Goal: Task Accomplishment & Management: Manage account settings

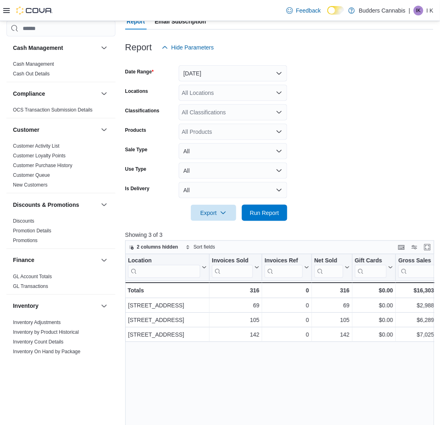
click at [6, 8] on icon at bounding box center [6, 10] width 6 height 5
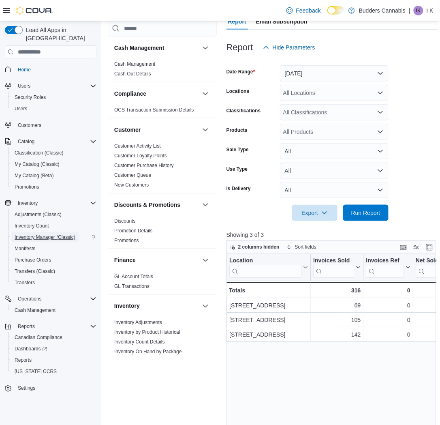
click at [37, 234] on span "Inventory Manager (Classic)" at bounding box center [45, 237] width 61 height 6
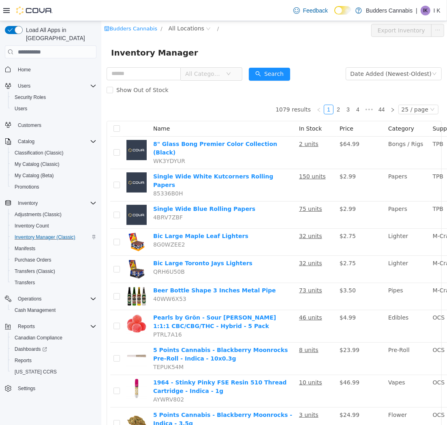
click at [198, 23] on div "Budders Cannabis / All Locations / Export Inventory" at bounding box center [274, 30] width 346 height 19
click at [196, 29] on span "All Locations" at bounding box center [189, 29] width 48 height 10
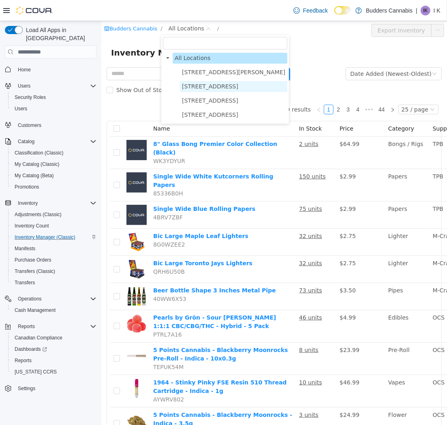
click at [196, 89] on span "[STREET_ADDRESS]" at bounding box center [210, 86] width 56 height 6
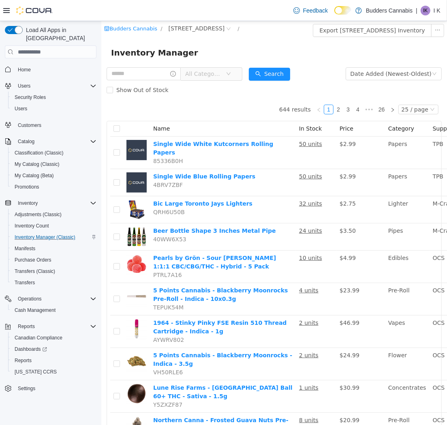
click at [217, 73] on span "All Categories" at bounding box center [203, 74] width 37 height 8
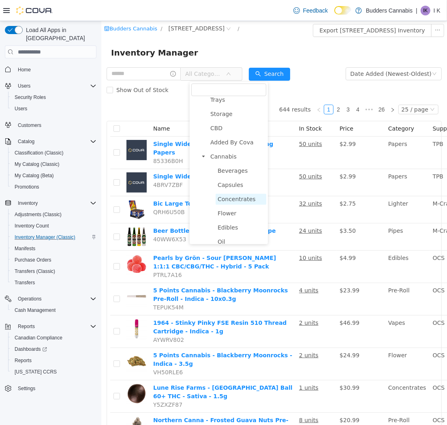
scroll to position [135, 0]
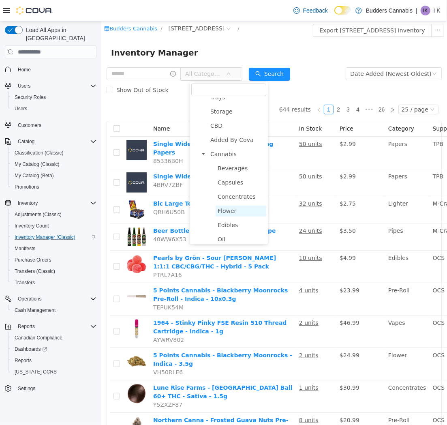
click at [238, 211] on span "Flower" at bounding box center [240, 211] width 51 height 11
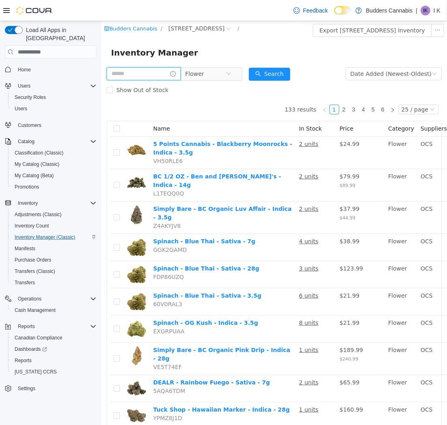
click at [151, 76] on input "text" at bounding box center [143, 73] width 74 height 13
type input "***"
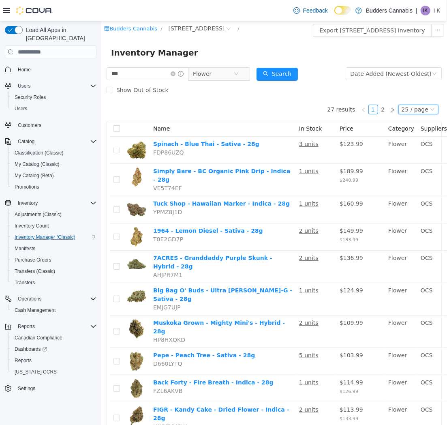
click at [412, 110] on div "25 / page" at bounding box center [415, 109] width 27 height 9
click at [408, 160] on li "50 / page" at bounding box center [413, 161] width 39 height 13
click at [86, 367] on div "[US_STATE] CCRS" at bounding box center [53, 372] width 85 height 10
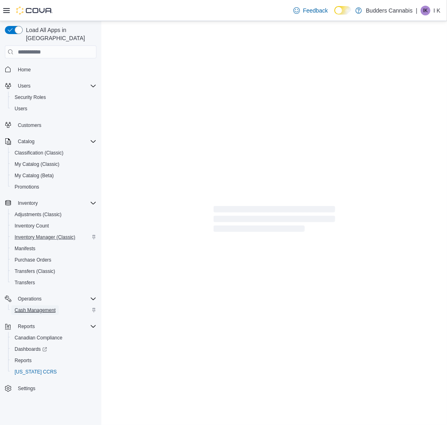
click at [42, 307] on span "Cash Management" at bounding box center [35, 310] width 41 height 6
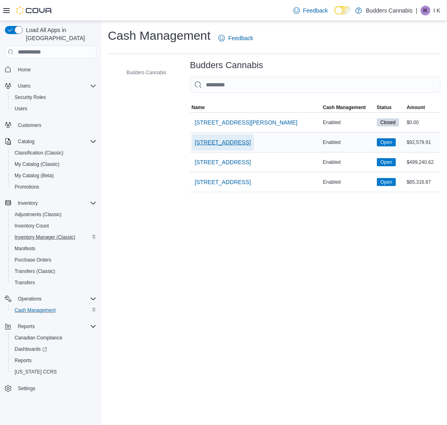
click at [229, 143] on span "[STREET_ADDRESS]" at bounding box center [223, 142] width 56 height 8
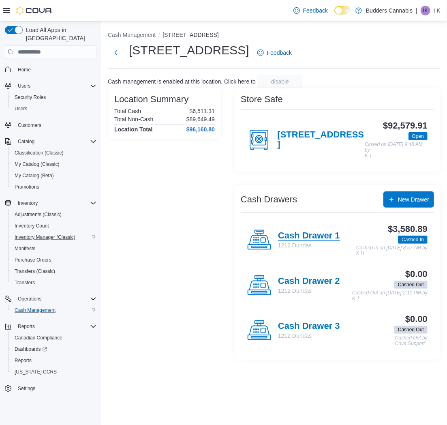
click at [303, 232] on h4 "Cash Drawer 1" at bounding box center [309, 236] width 62 height 11
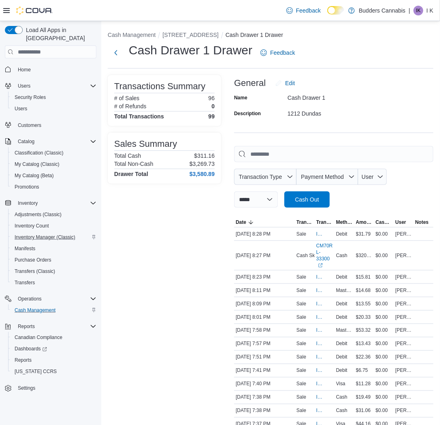
click at [52, 234] on span "Inventory Manager (Classic)" at bounding box center [45, 237] width 61 height 6
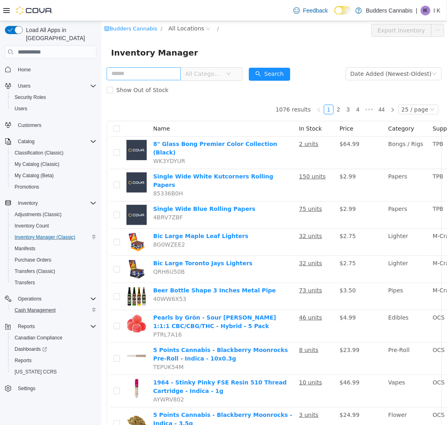
click at [149, 74] on input "text" at bounding box center [143, 73] width 74 height 13
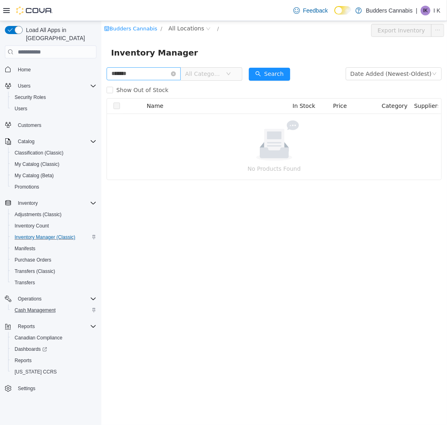
drag, startPoint x: 112, startPoint y: 74, endPoint x: 131, endPoint y: 72, distance: 18.8
click at [112, 73] on input "*******" at bounding box center [143, 73] width 74 height 13
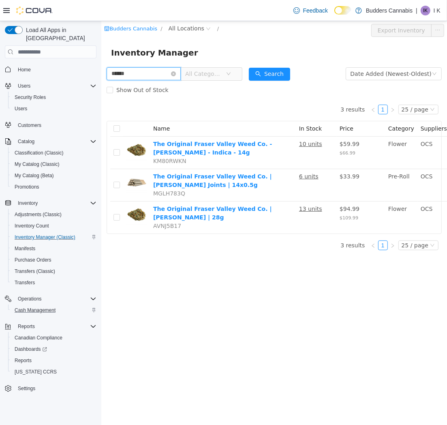
drag, startPoint x: 139, startPoint y: 73, endPoint x: 191, endPoint y: 93, distance: 56.0
click at [101, 73] on html "Budders Cannabis / All Locations / Export Inventory Inventory Manager ****** Al…" at bounding box center [274, 223] width 346 height 404
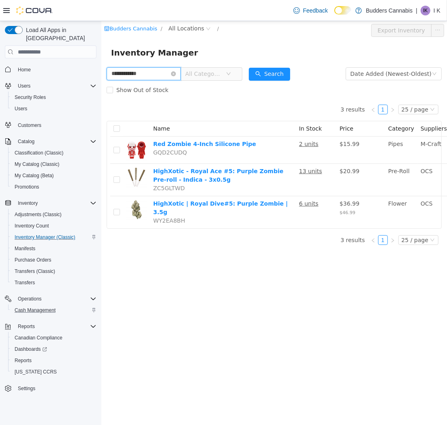
type input "**********"
